Goal: Task Accomplishment & Management: Use online tool/utility

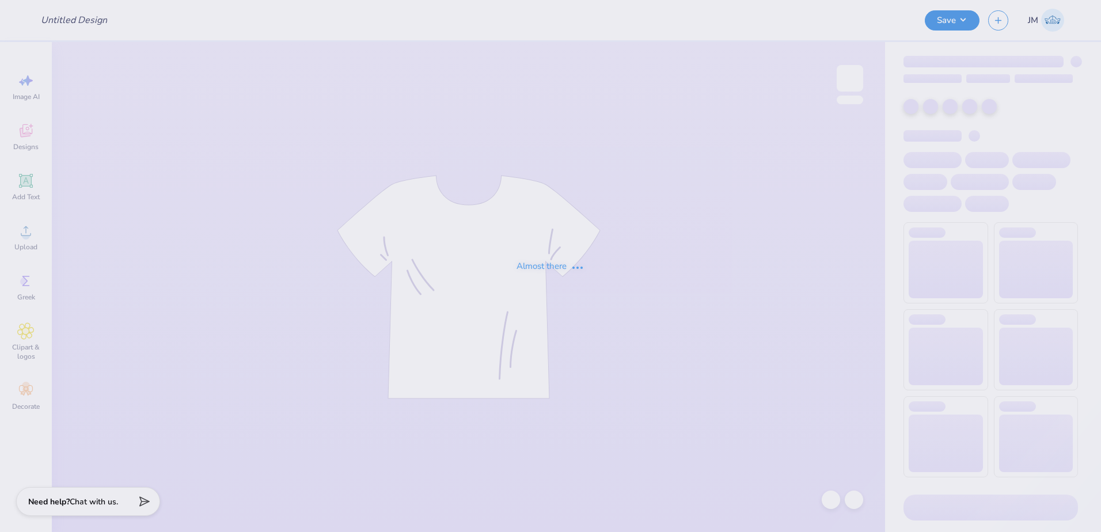
type input "DZ Debut"
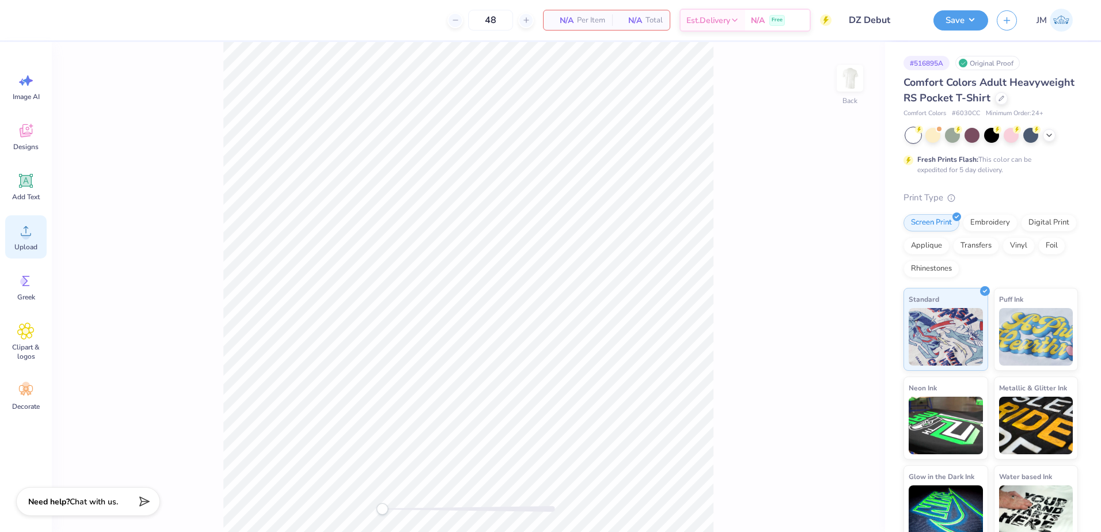
click at [31, 229] on icon at bounding box center [25, 230] width 17 height 17
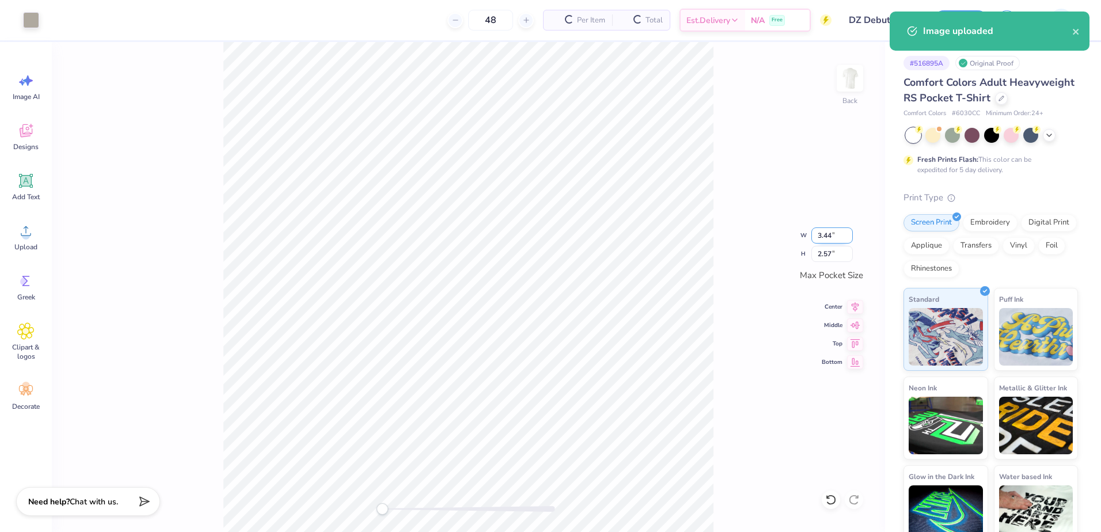
click at [824, 234] on input "3.44" at bounding box center [831, 235] width 41 height 16
type input "3.5"
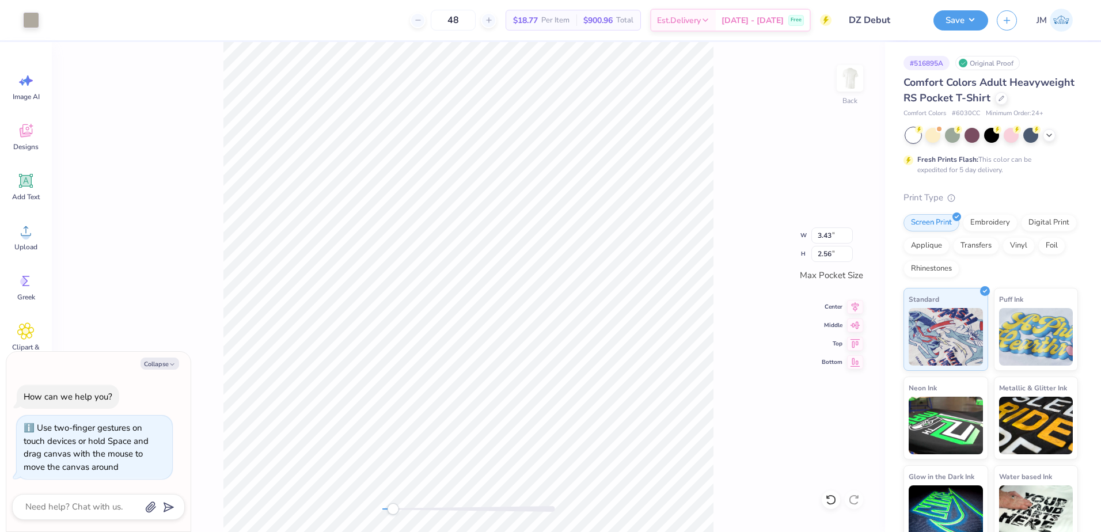
click at [390, 509] on div at bounding box center [468, 509] width 173 height 6
type textarea "x"
type input "3.50"
type input "2.61"
click at [858, 307] on icon at bounding box center [855, 305] width 16 height 14
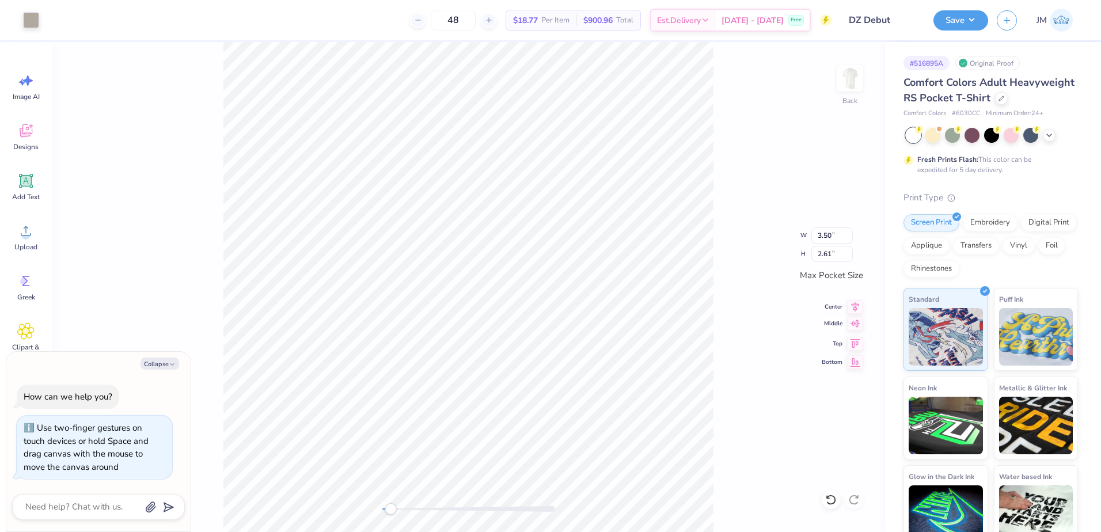
click at [854, 325] on icon at bounding box center [856, 323] width 10 height 7
click at [845, 85] on img at bounding box center [850, 78] width 46 height 46
click at [33, 229] on icon at bounding box center [25, 230] width 17 height 17
click at [25, 190] on div "Add Text" at bounding box center [25, 186] width 41 height 43
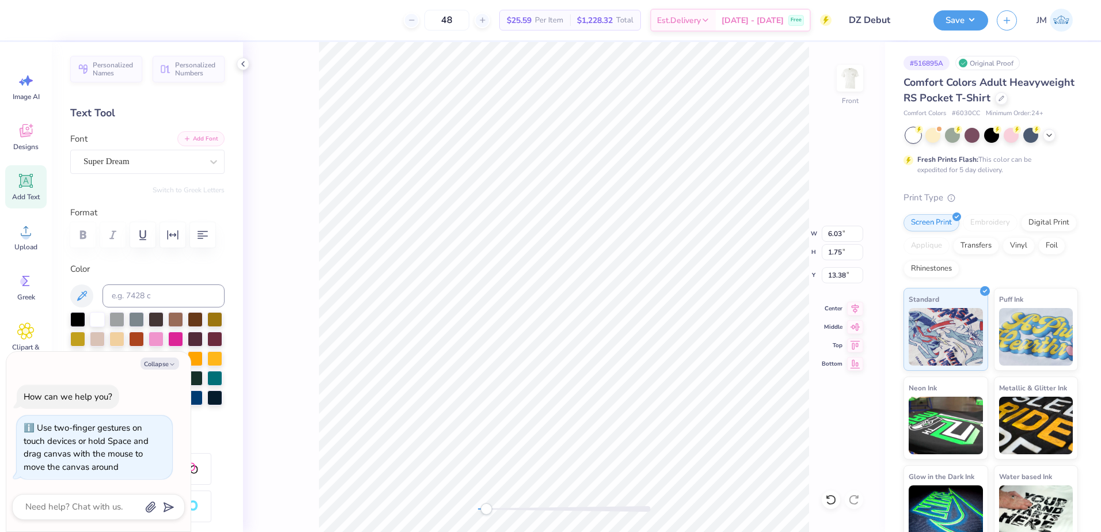
click at [193, 139] on button "Add Font" at bounding box center [200, 138] width 47 height 15
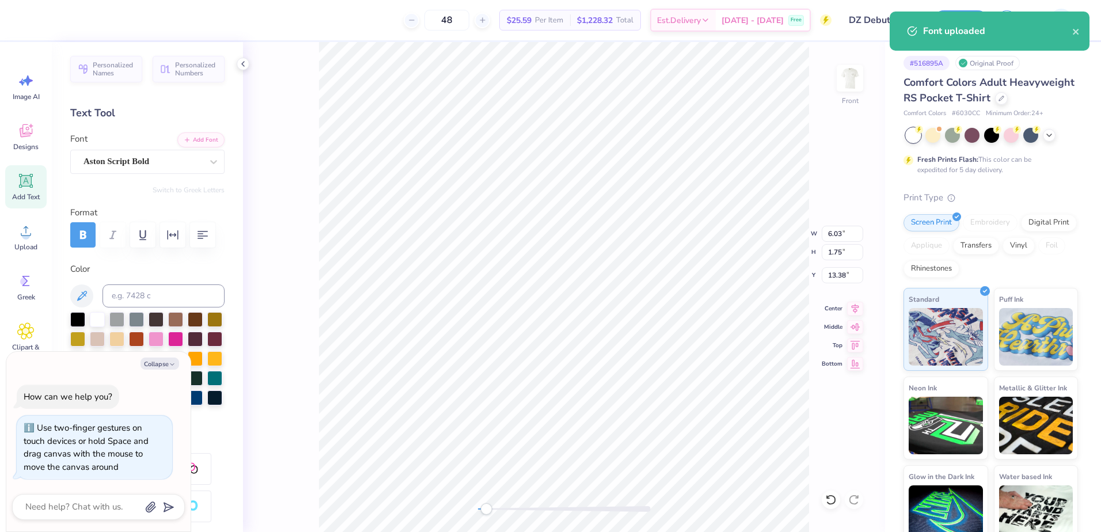
type textarea "x"
type input "10.96"
type input "12.76"
type input "3.00"
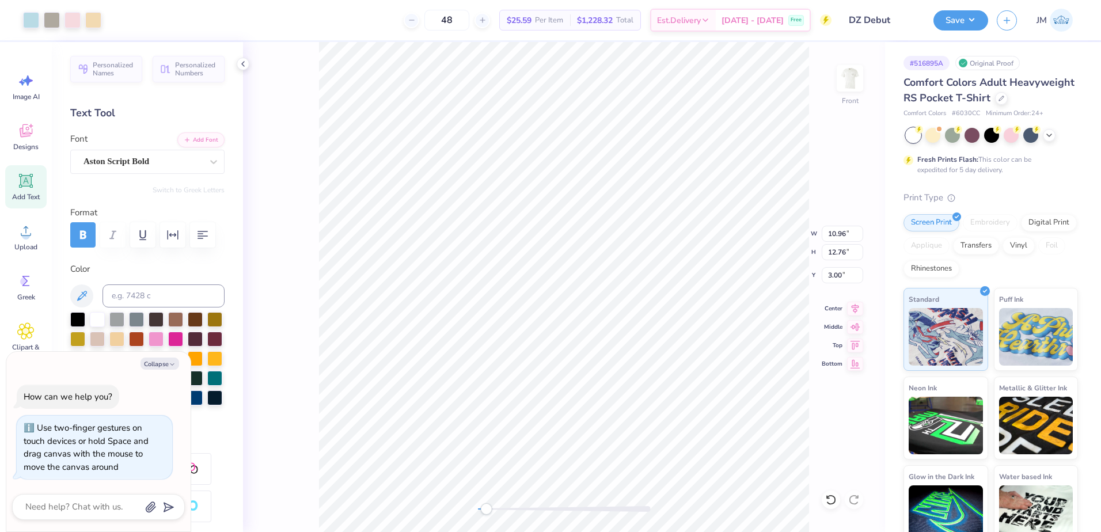
type textarea "x"
type input "14.32"
type input "2.95"
type input "12.77"
click at [135, 290] on input at bounding box center [164, 295] width 122 height 23
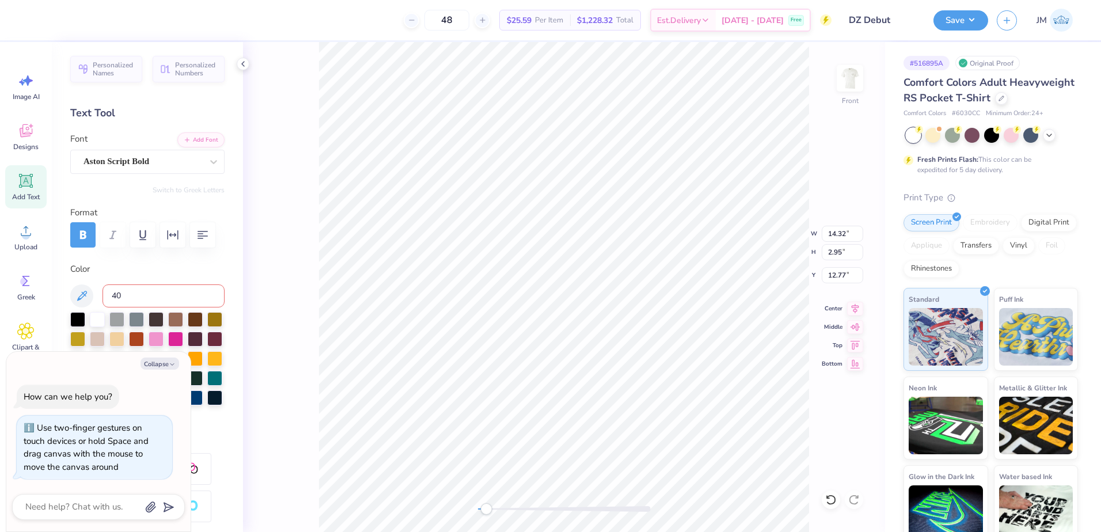
type input "401"
click at [159, 360] on button "Collapse" at bounding box center [160, 364] width 39 height 12
type textarea "x"
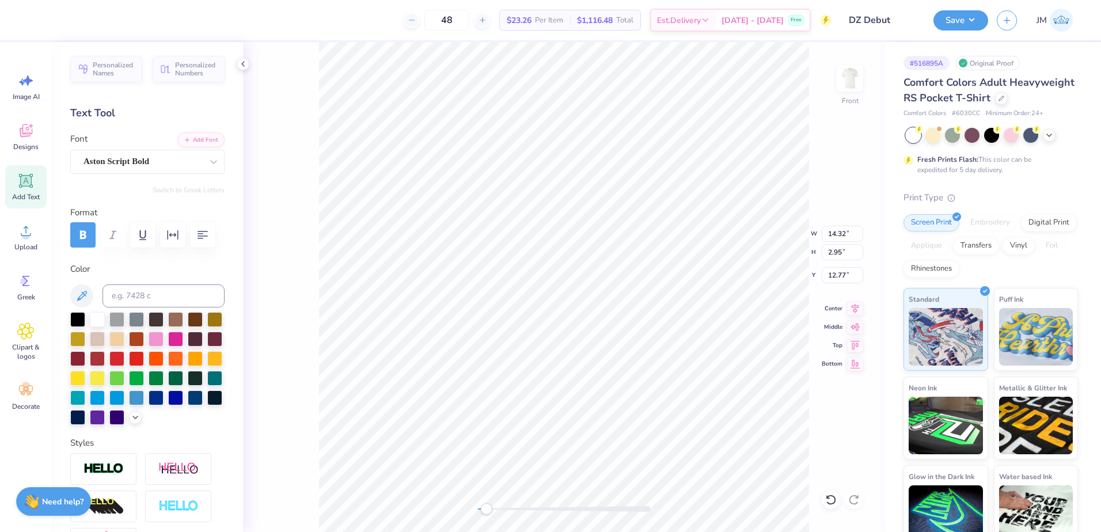
scroll to position [10, 2]
type textarea "F"
type textarea "Date Function"
type input "10.96"
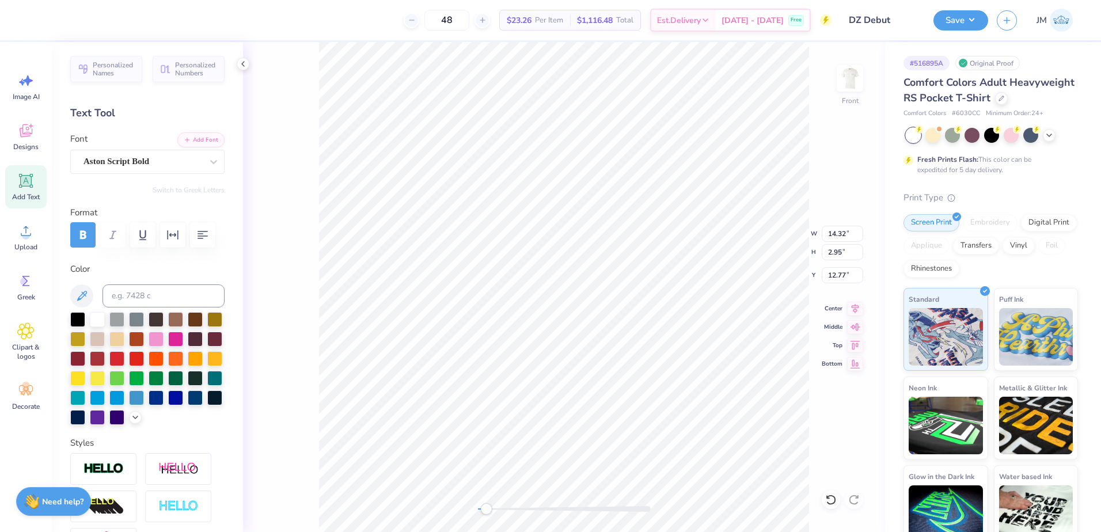
type input "12.76"
type input "3.00"
type input "13.81"
type input "2.34"
type input "13.08"
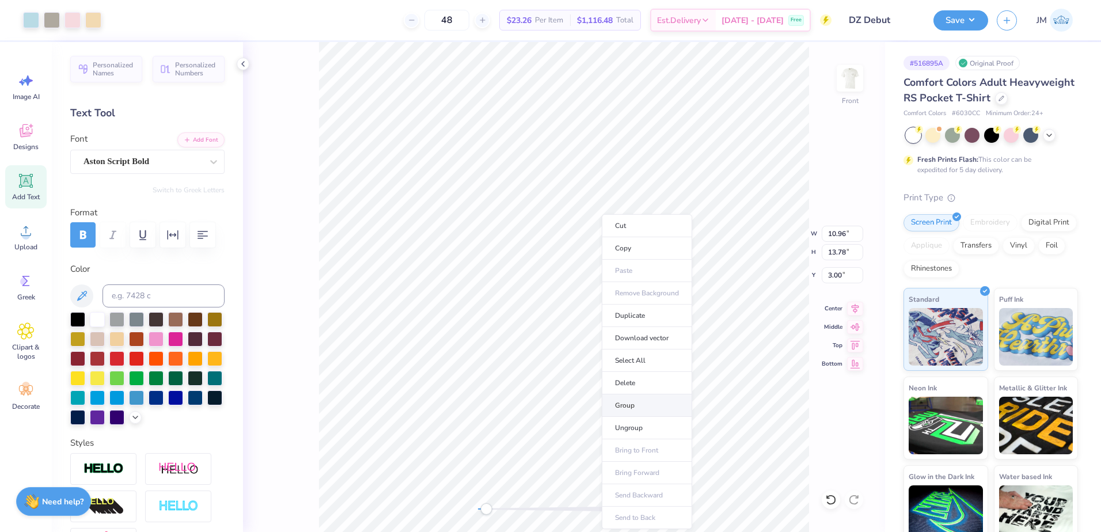
click at [632, 406] on li "Group" at bounding box center [647, 405] width 90 height 22
click at [858, 251] on input "13.99" at bounding box center [842, 252] width 41 height 16
type input "14"
click at [858, 251] on input "14" at bounding box center [842, 252] width 41 height 16
click at [844, 271] on input "3.00" at bounding box center [842, 275] width 41 height 16
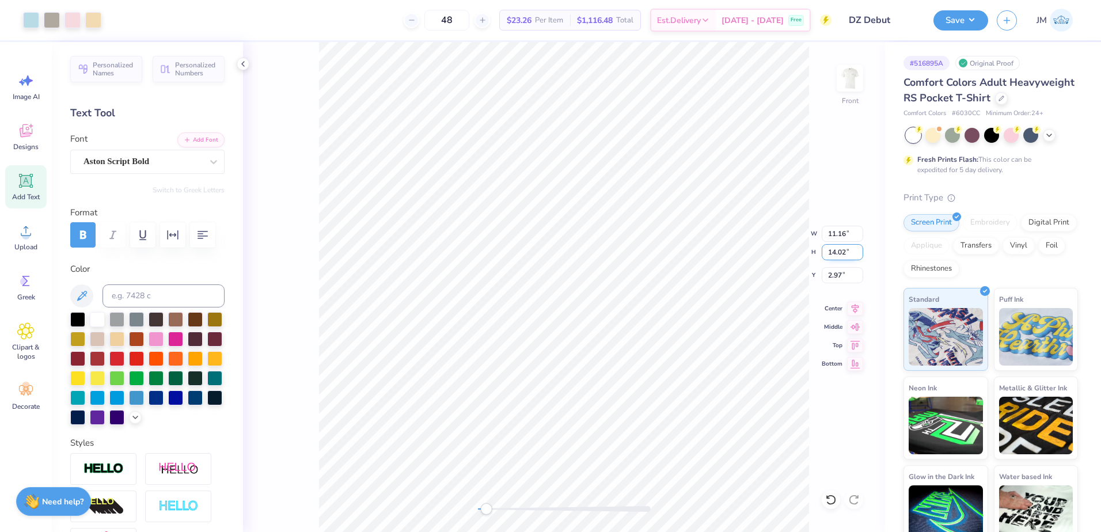
click at [858, 255] on input "14.02" at bounding box center [842, 252] width 41 height 16
type input "14.01"
click at [857, 256] on input "14.01" at bounding box center [842, 252] width 41 height 16
click at [844, 278] on input "2.99" at bounding box center [842, 275] width 41 height 16
type input "3"
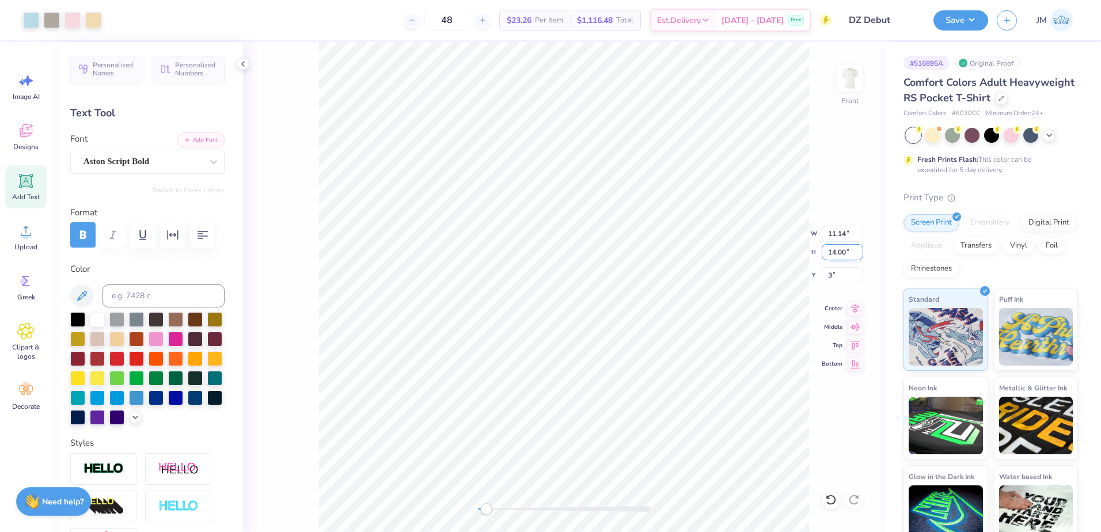
click at [848, 251] on input "14.00" at bounding box center [842, 252] width 41 height 16
click at [970, 23] on button "Save" at bounding box center [961, 19] width 55 height 20
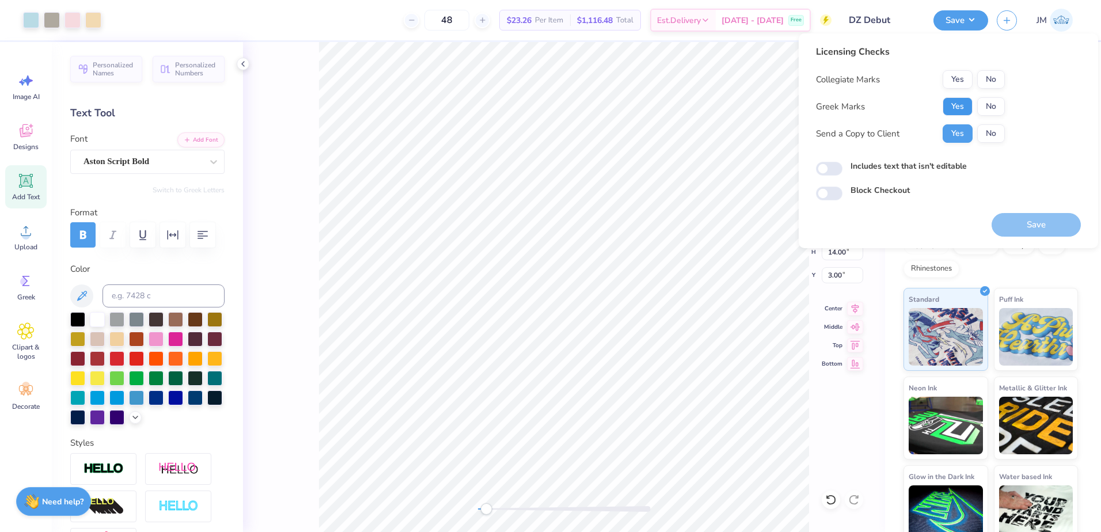
click at [955, 108] on button "Yes" at bounding box center [958, 106] width 30 height 18
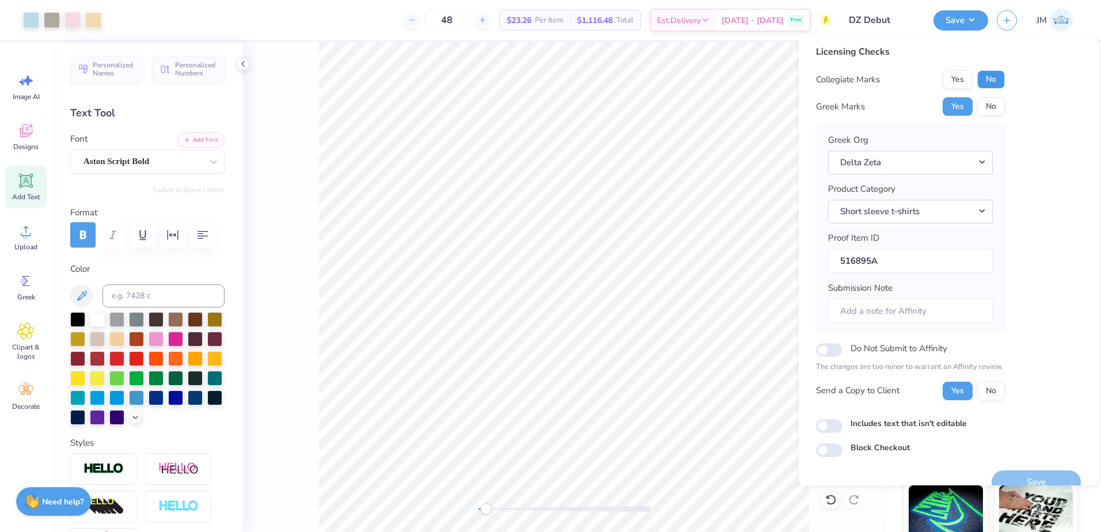
click at [985, 79] on button "No" at bounding box center [991, 79] width 28 height 18
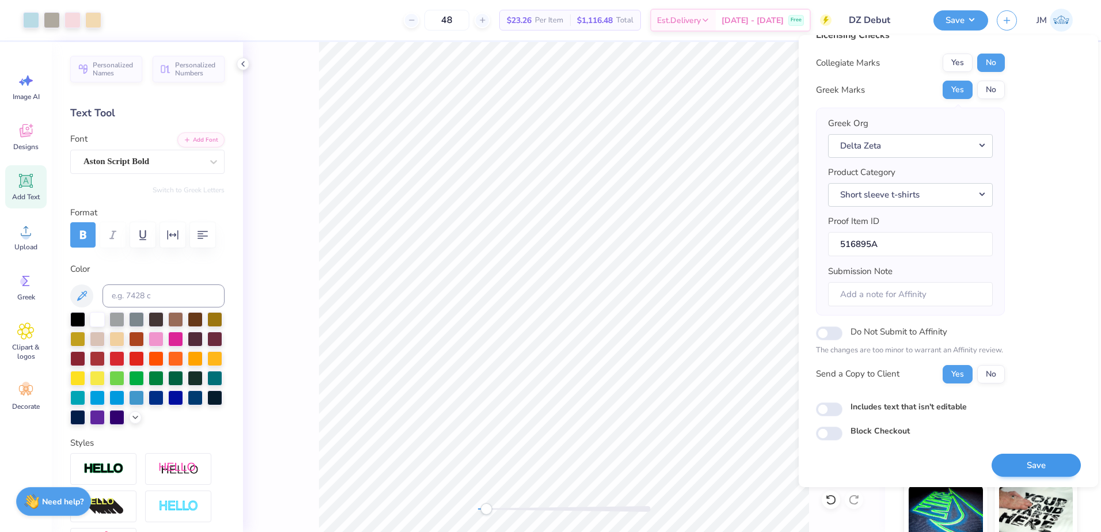
scroll to position [20, 0]
click at [1030, 466] on button "Save" at bounding box center [1036, 465] width 89 height 24
